Goal: Find specific page/section: Find specific page/section

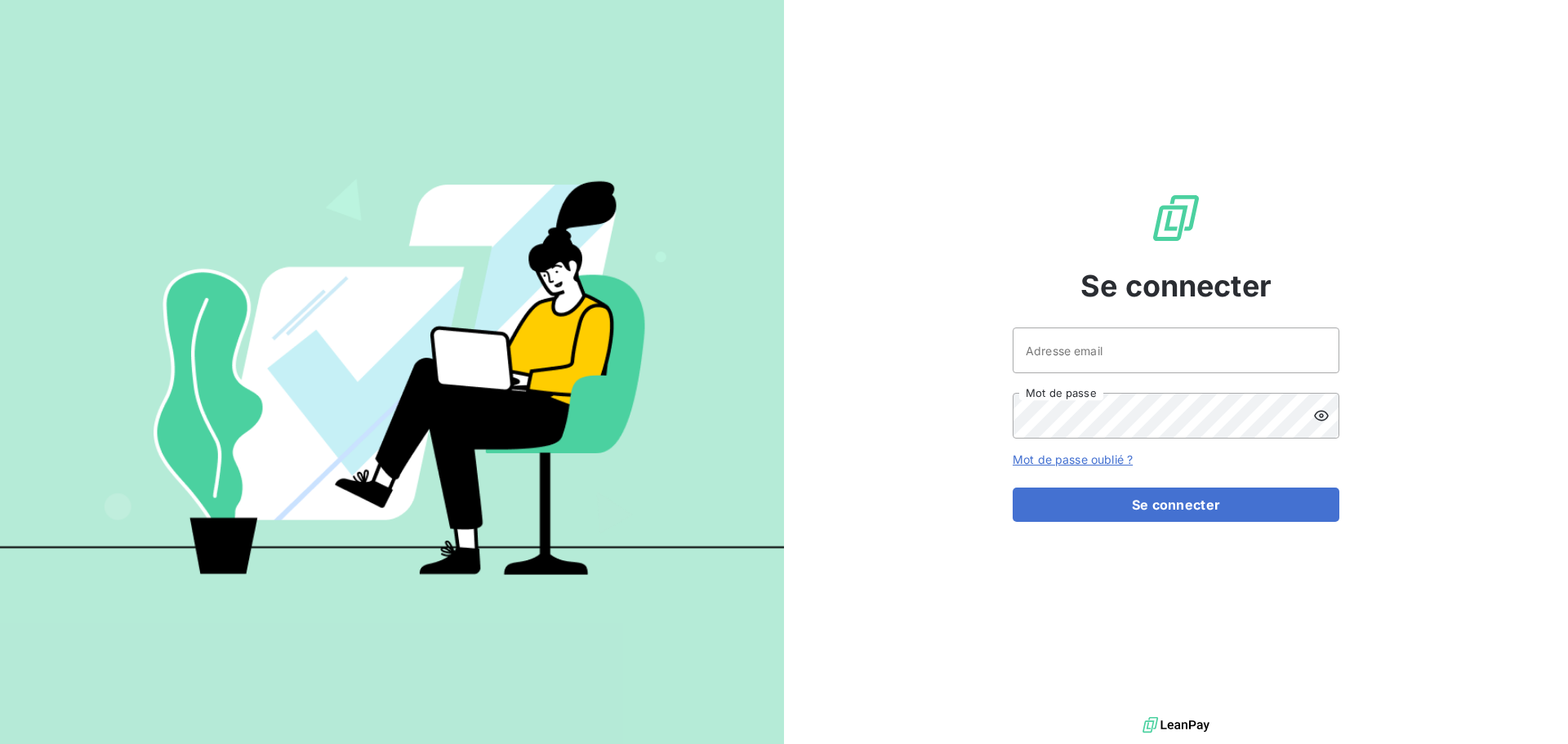
click at [0, 0] on div at bounding box center [0, 0] width 0 height 0
type input "[EMAIL_ADDRESS][DOMAIN_NAME]"
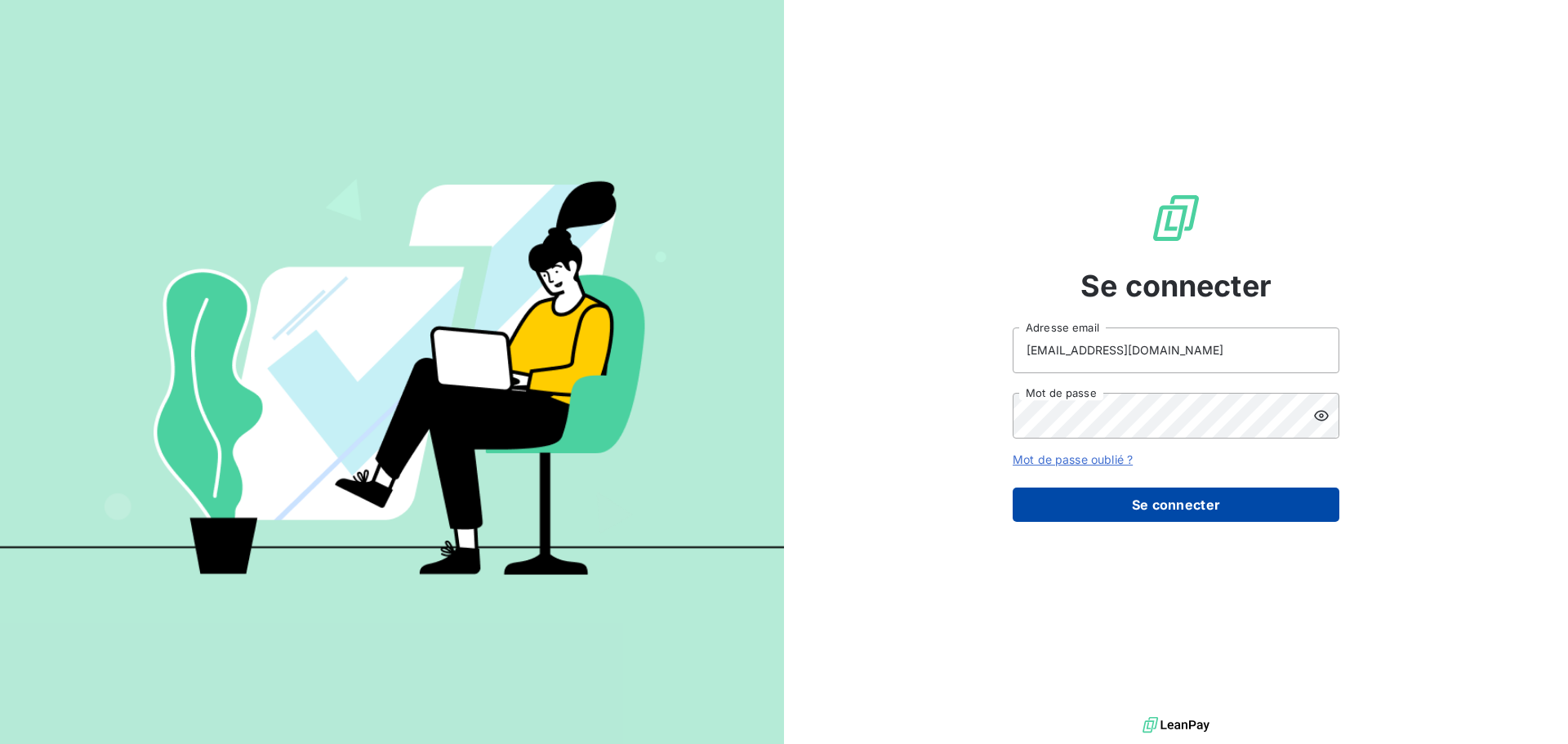
click at [1232, 501] on button "Se connecter" at bounding box center [1176, 505] width 326 height 34
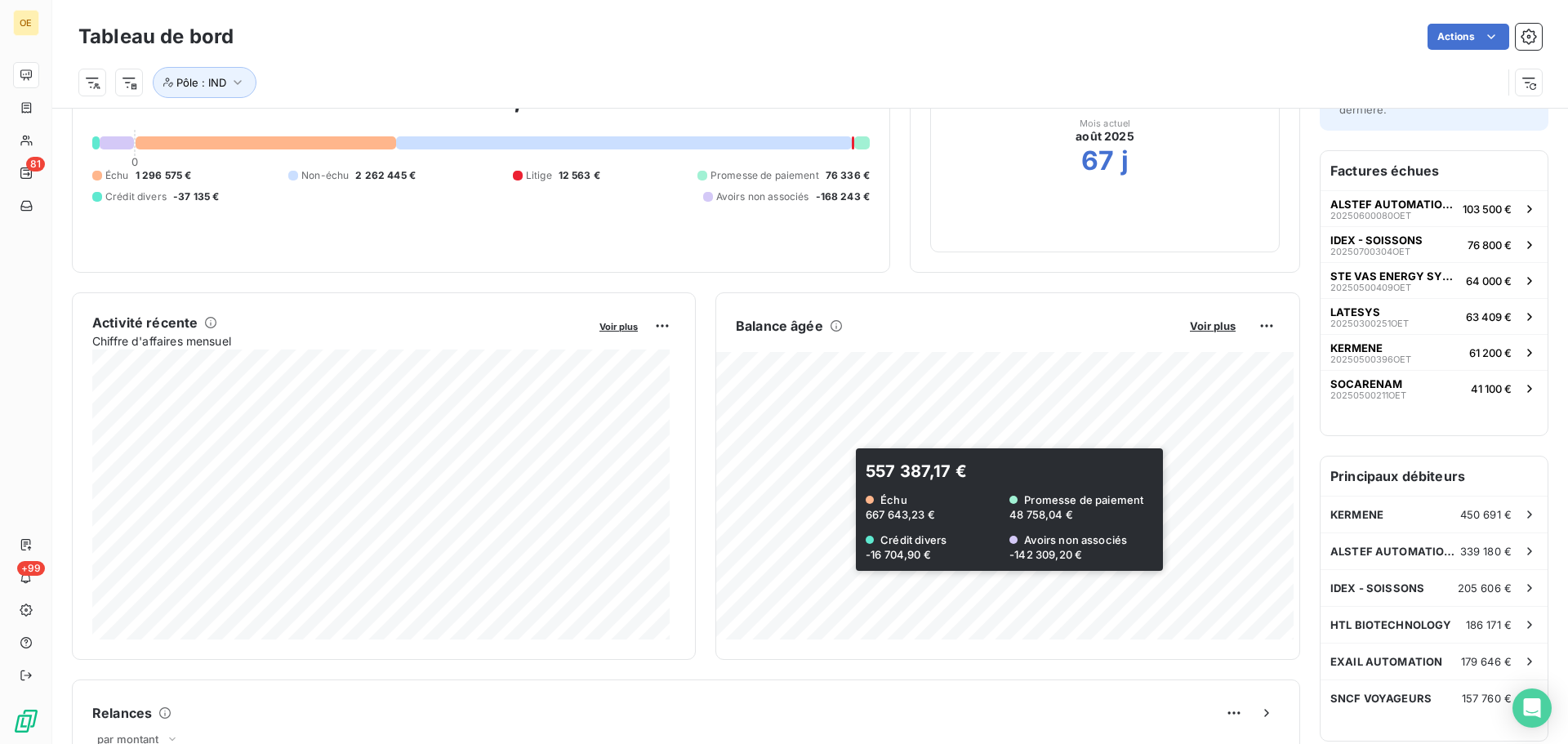
scroll to position [164, 0]
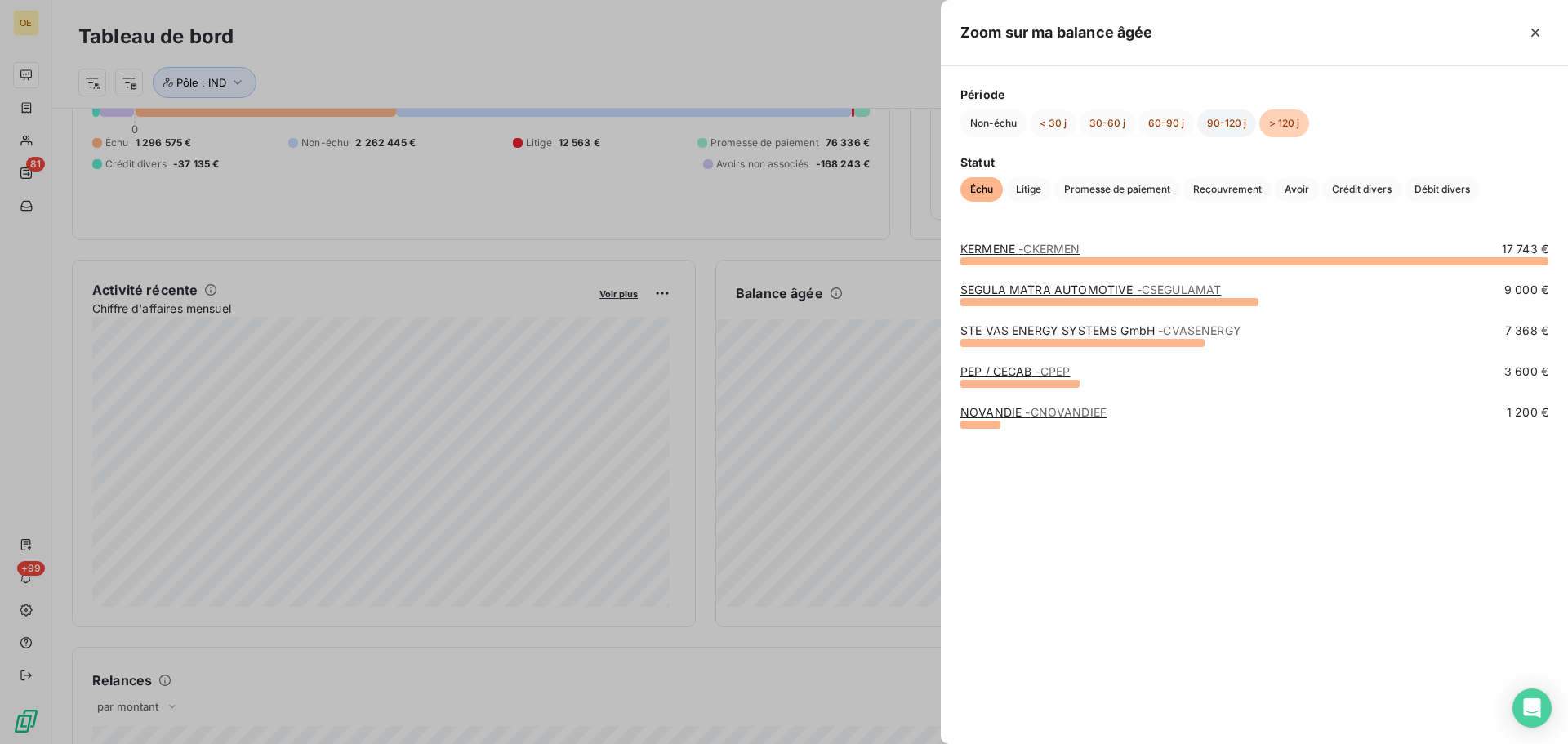
click at [1225, 125] on button "90-120 j" at bounding box center [1227, 123] width 59 height 28
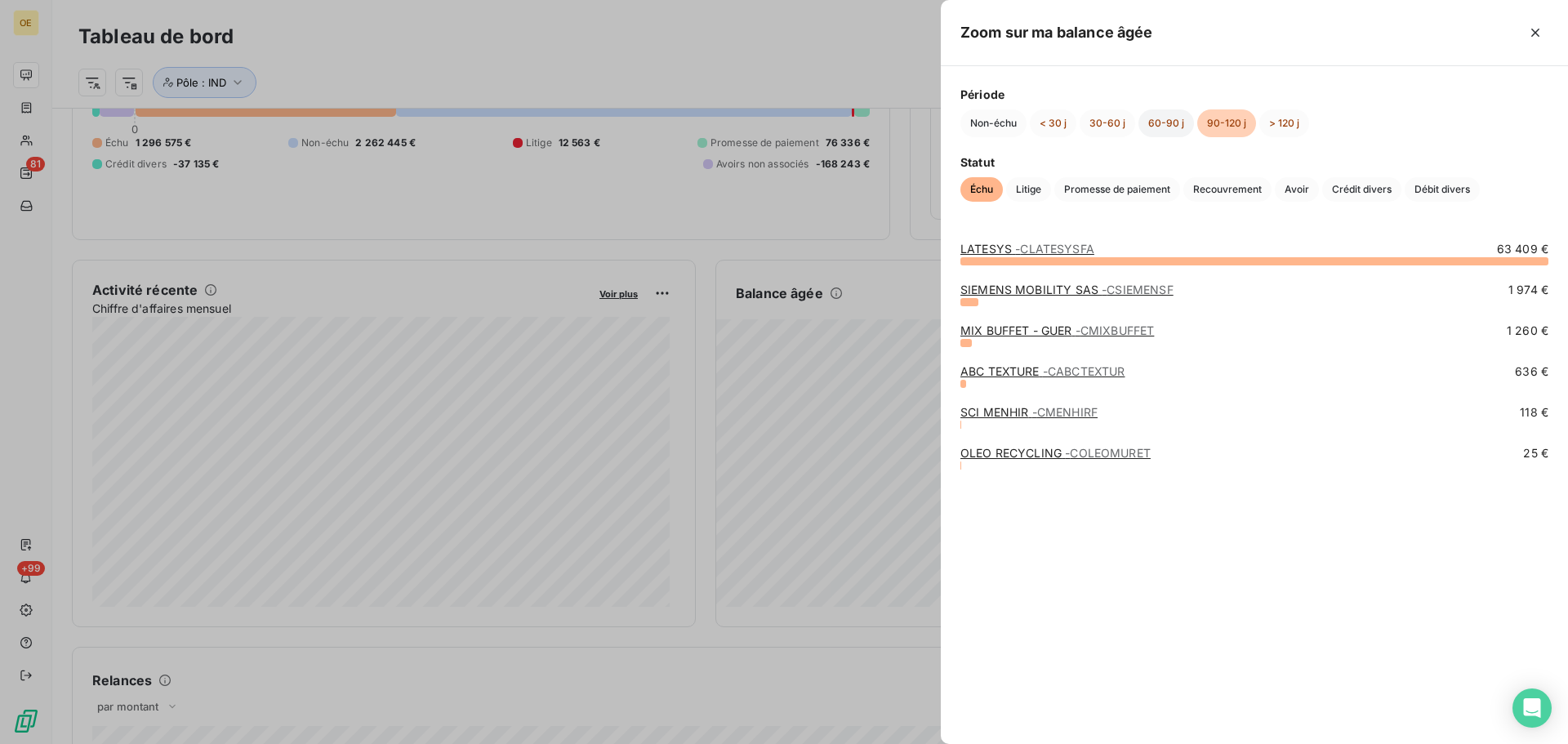
click at [1167, 128] on button "60-90 j" at bounding box center [1166, 123] width 55 height 28
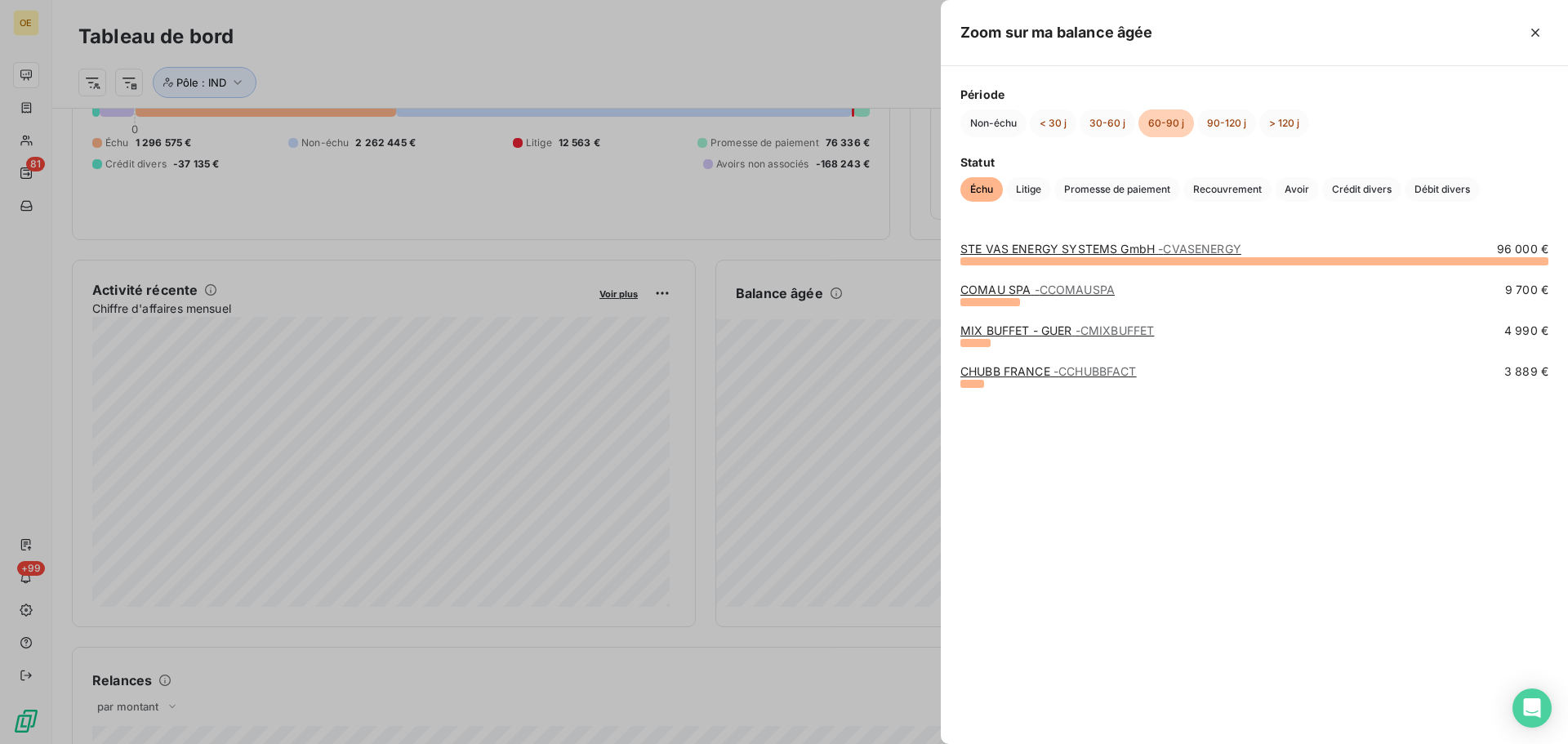
click at [1017, 285] on link "COMAU SPA - CCOMAUSPA" at bounding box center [1038, 290] width 155 height 14
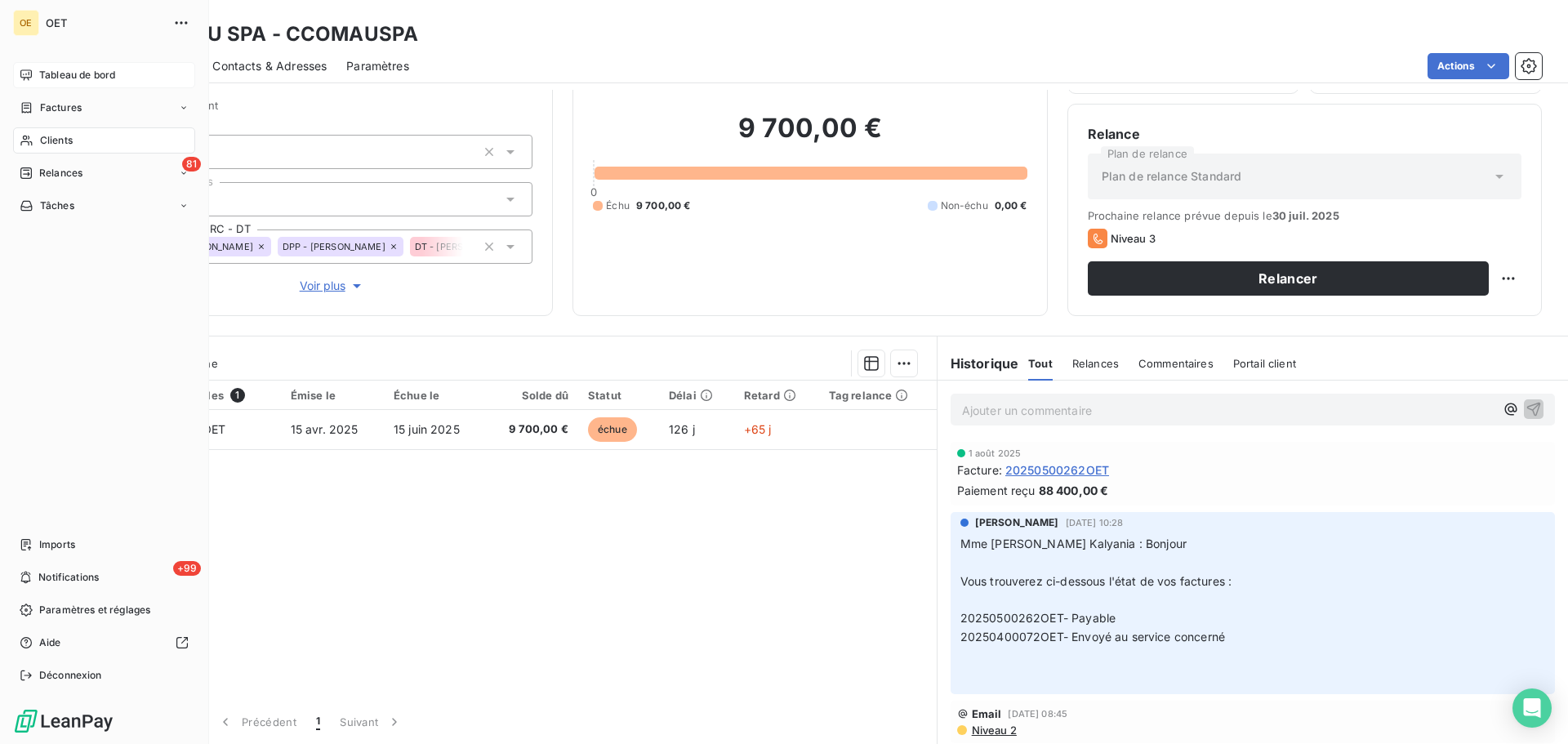
click at [69, 74] on span "Tableau de bord" at bounding box center [77, 75] width 76 height 15
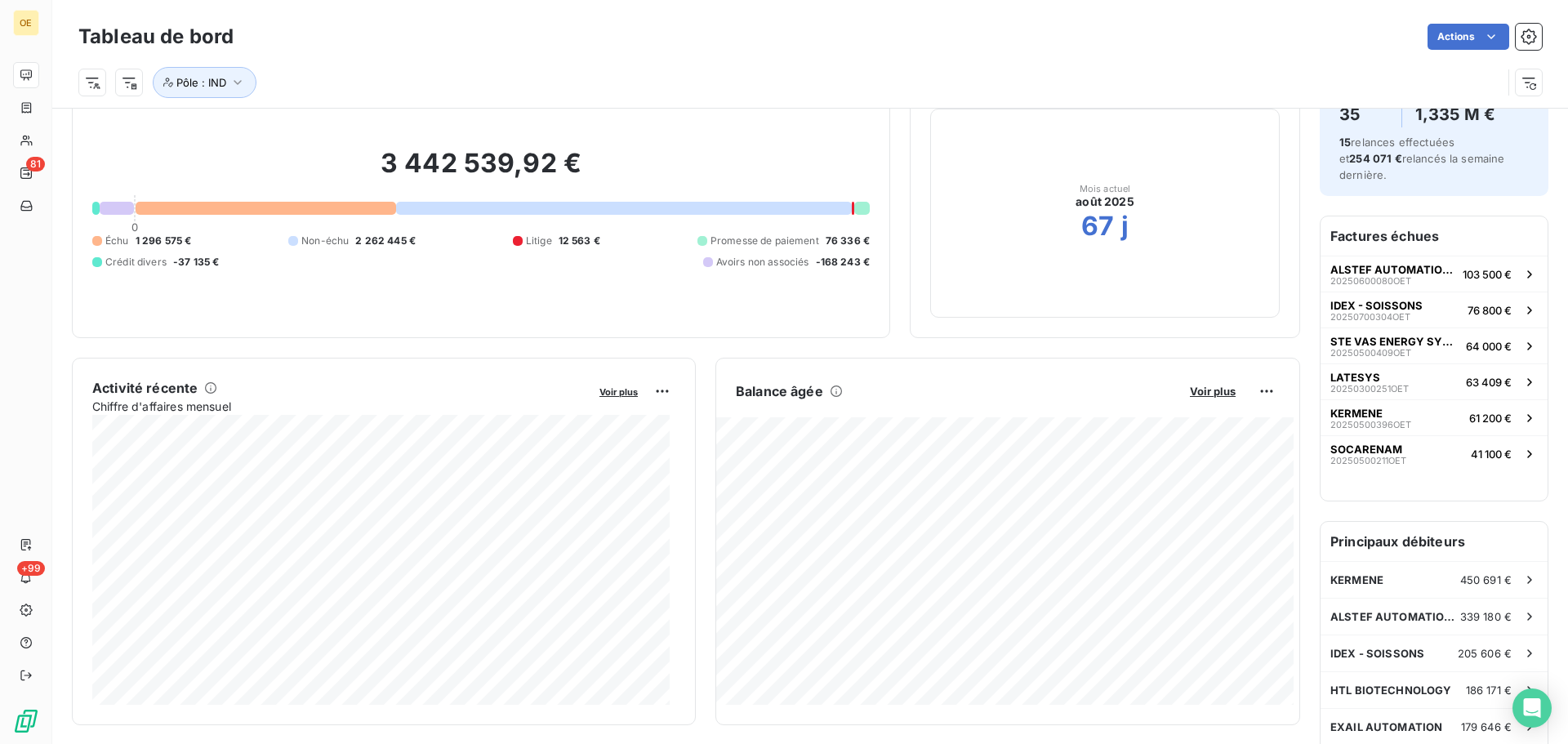
scroll to position [84, 0]
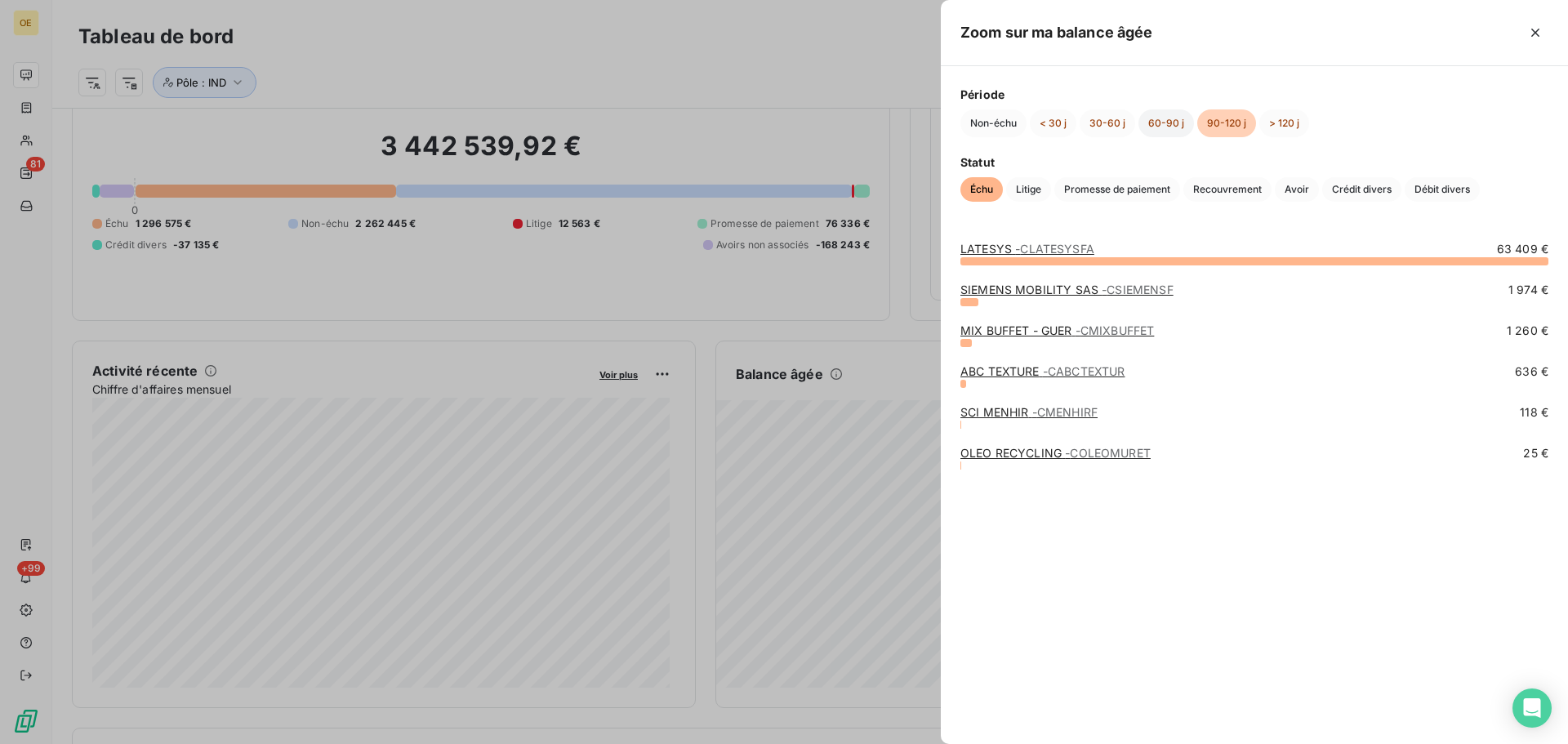
click at [1171, 125] on button "60-90 j" at bounding box center [1166, 123] width 55 height 28
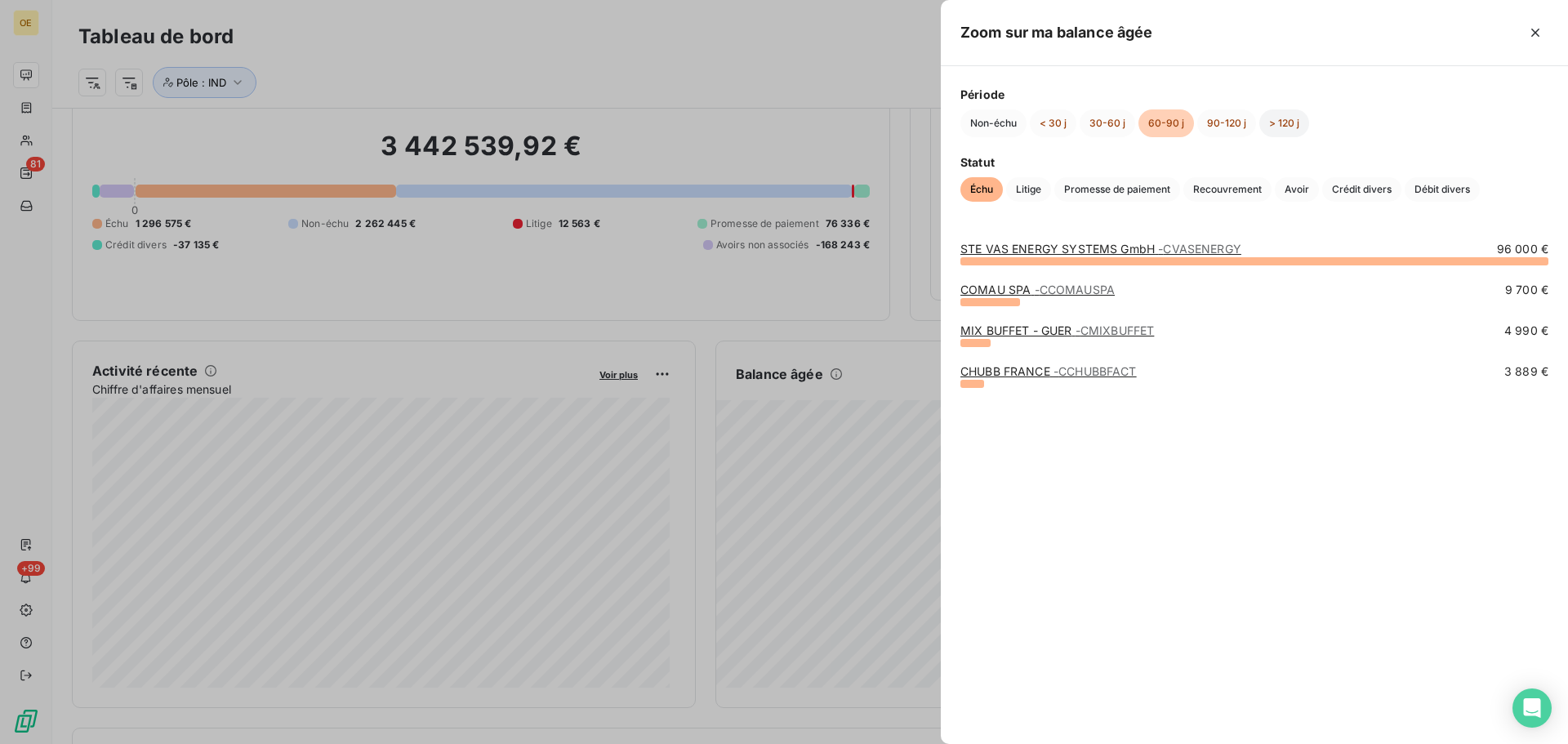
click at [1281, 126] on button "> 120 j" at bounding box center [1284, 123] width 50 height 28
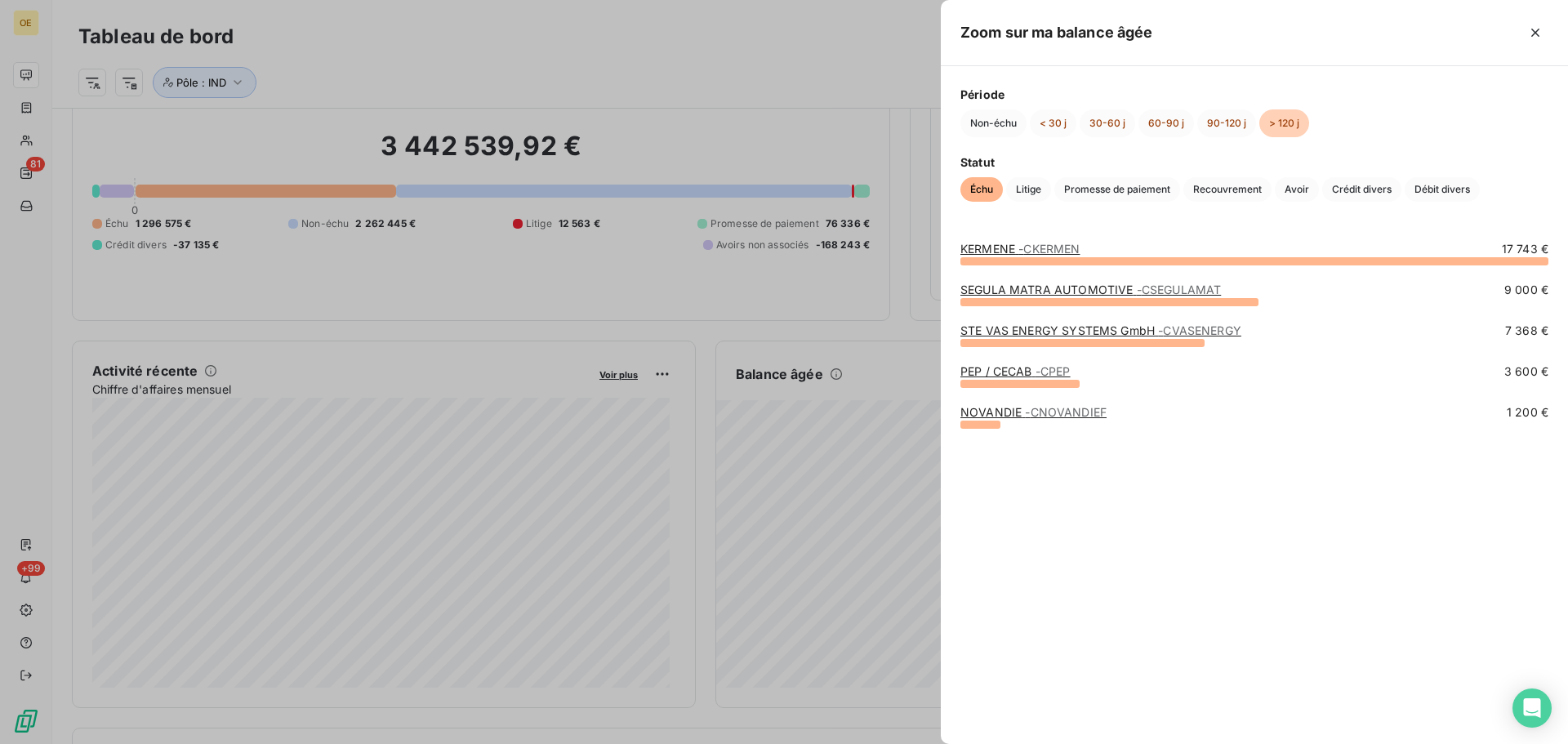
click at [1046, 285] on link "SEGULA MATRA AUTOMOTIVE - CSEGULAMAT" at bounding box center [1090, 290] width 260 height 14
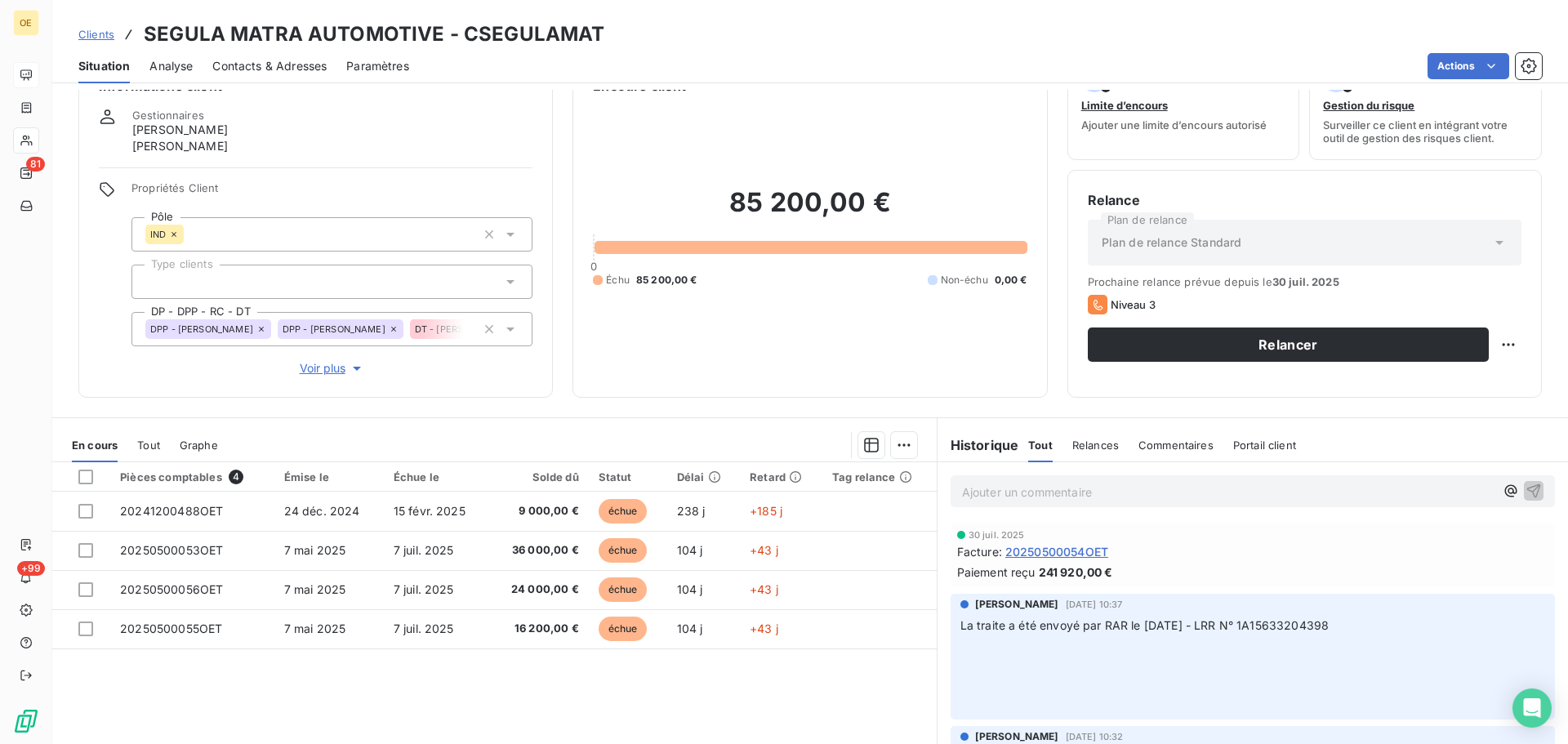
scroll to position [126, 0]
